Goal: Find specific page/section: Find specific page/section

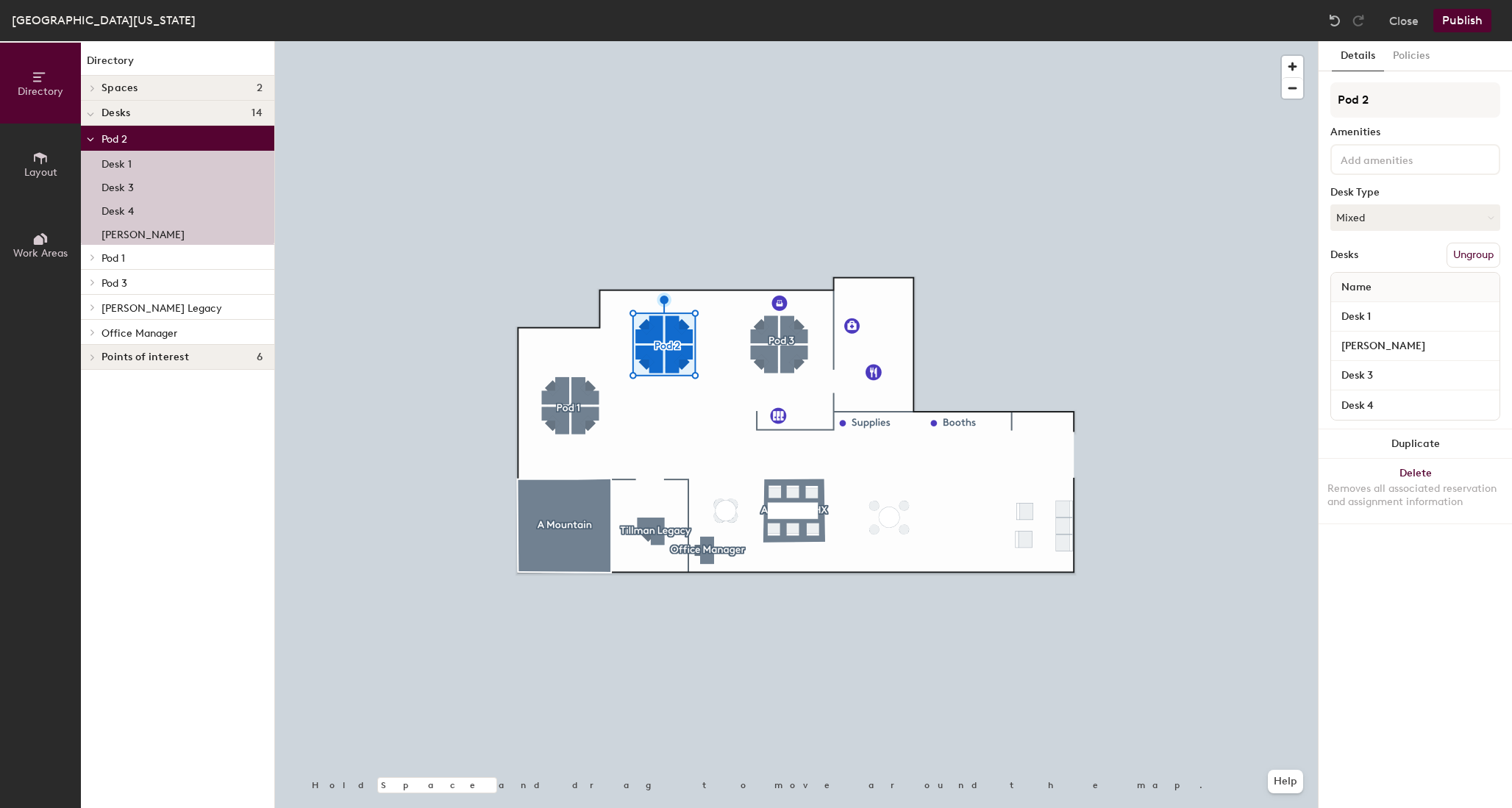
click at [124, 159] on p "Desk 1" at bounding box center [116, 162] width 30 height 17
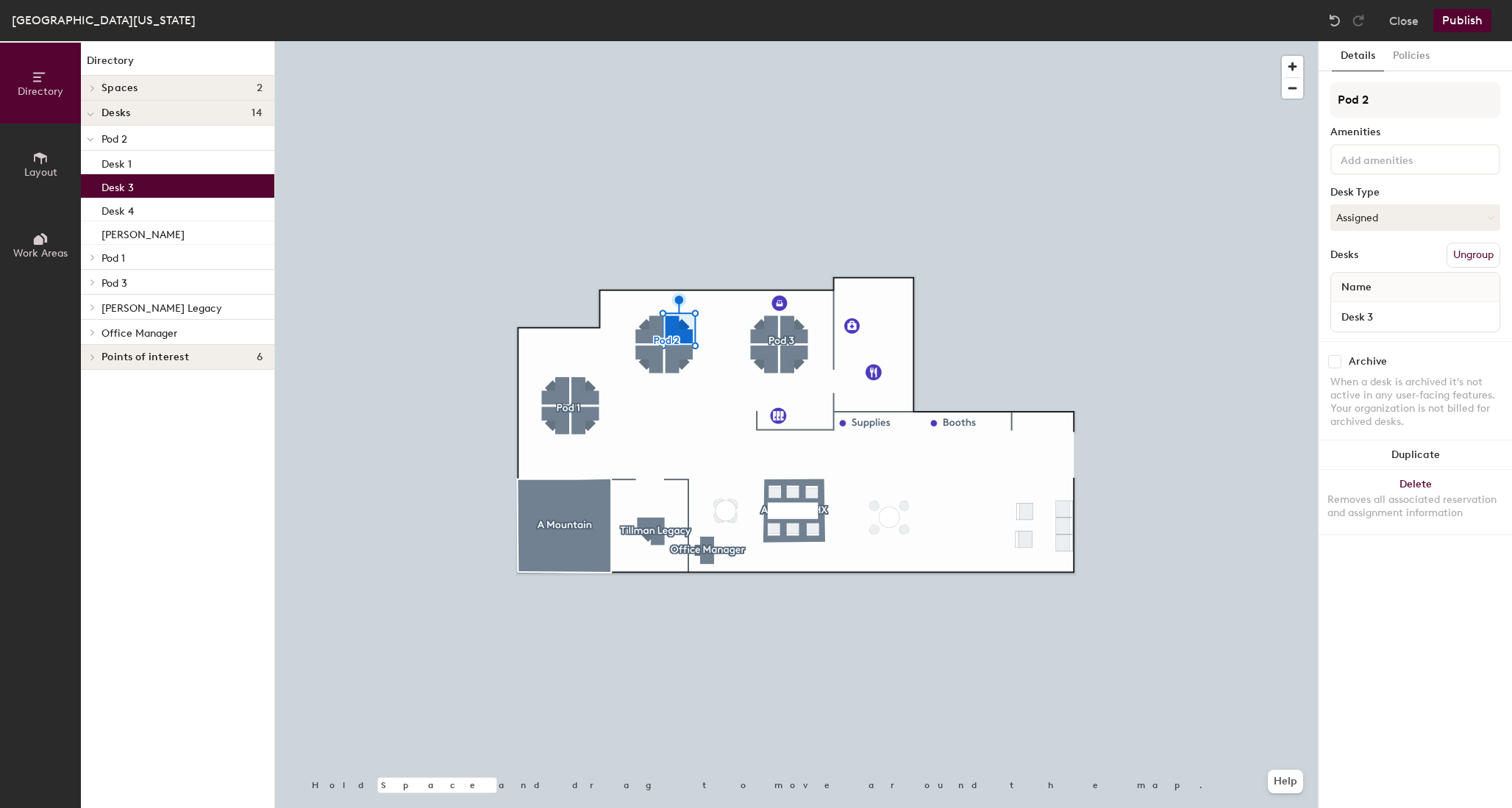
click at [141, 185] on div "Desk 3" at bounding box center [178, 186] width 193 height 24
click at [1409, 61] on button "Policies" at bounding box center [1411, 56] width 54 height 30
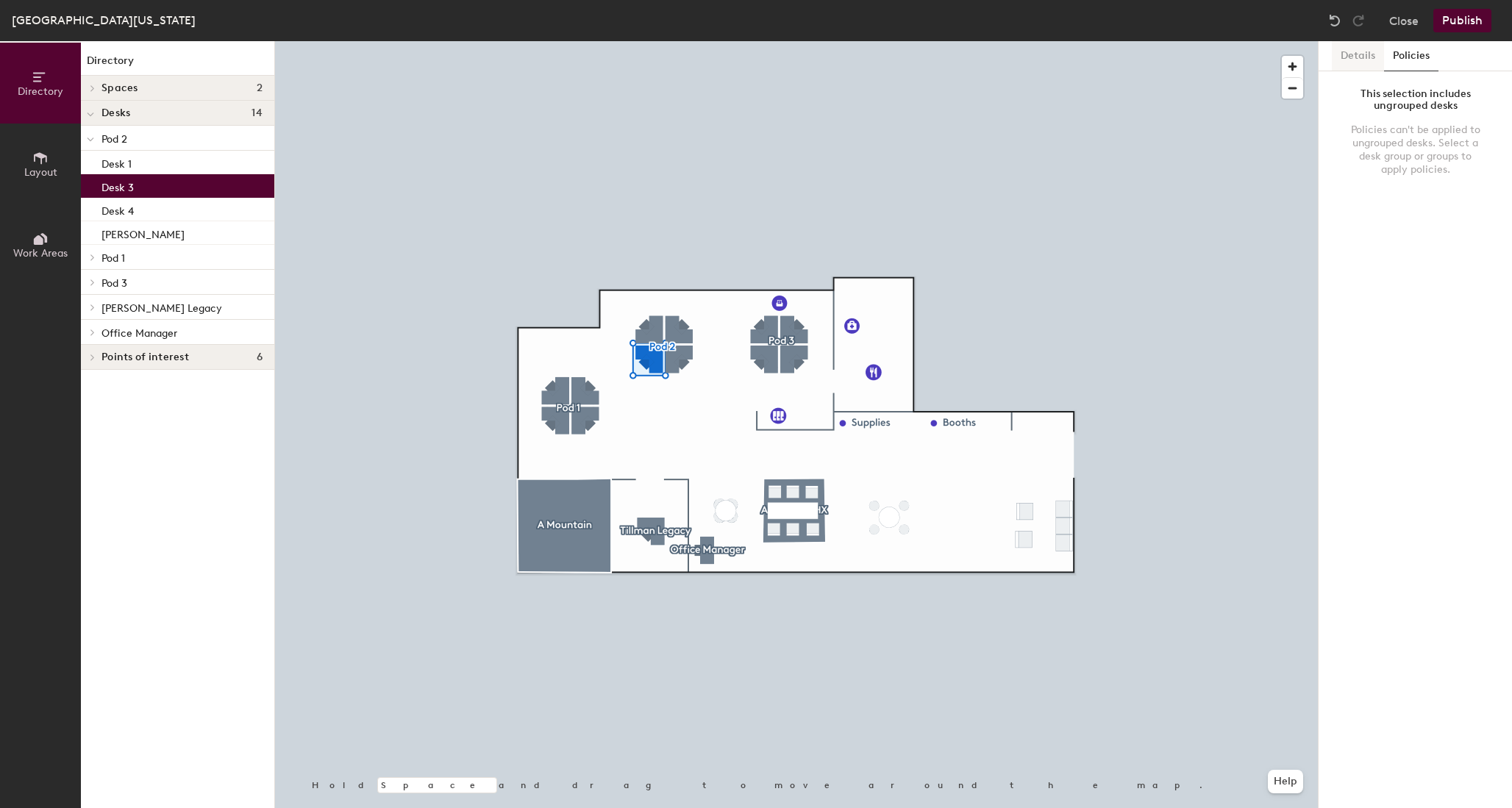
click at [1351, 57] on button "Details" at bounding box center [1357, 56] width 52 height 30
